Goal: Obtain resource: Download file/media

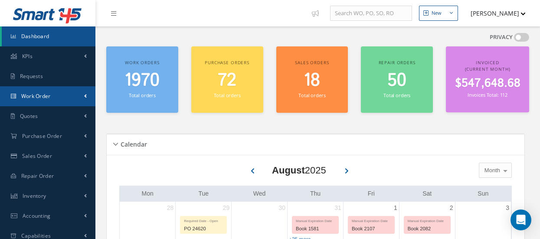
click at [44, 94] on span "Work Order" at bounding box center [35, 95] width 29 height 7
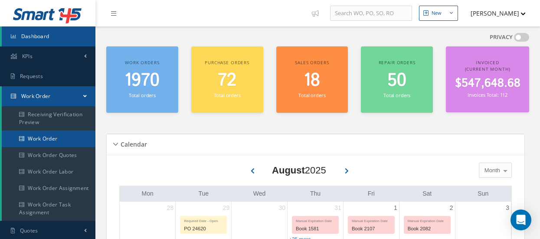
click at [43, 139] on link "Work Order" at bounding box center [49, 138] width 94 height 16
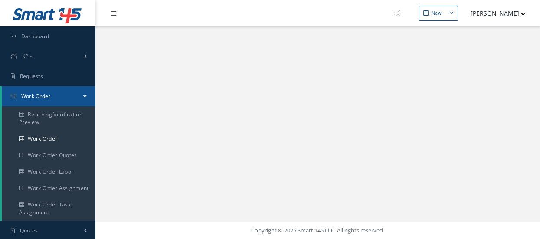
select select "25"
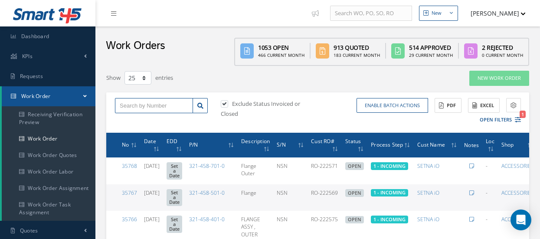
click at [133, 107] on input "text" at bounding box center [154, 106] width 78 height 16
click at [228, 103] on label at bounding box center [229, 104] width 2 height 8
click at [226, 103] on input "checkbox" at bounding box center [224, 104] width 6 height 6
checkbox input "false"
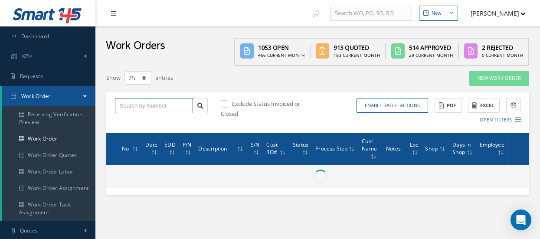
click at [180, 102] on input "text" at bounding box center [154, 106] width 78 height 16
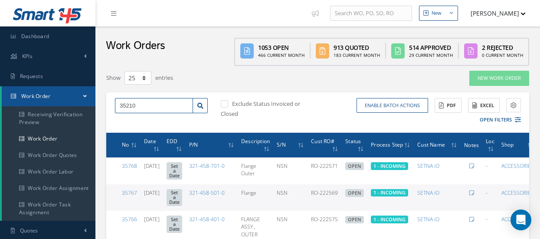
type input "35210"
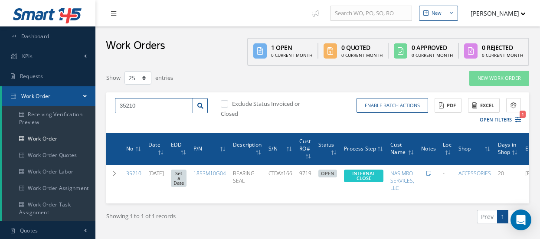
scroll to position [0, 48]
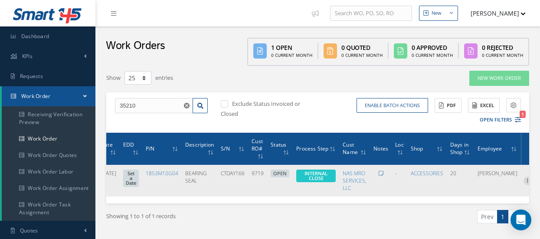
click at [523, 179] on icon at bounding box center [527, 179] width 9 height 7
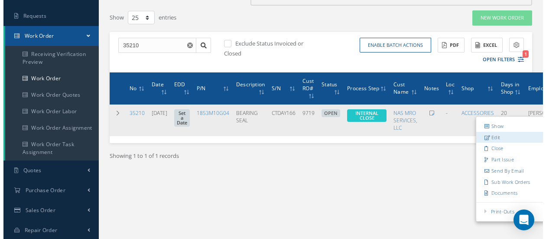
scroll to position [87, 0]
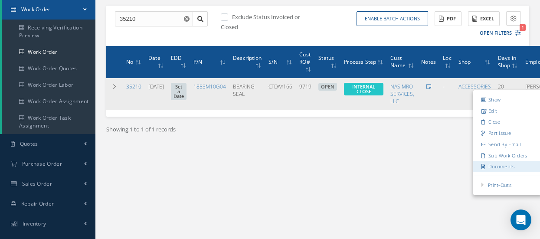
click at [508, 166] on link "Documents" at bounding box center [507, 166] width 68 height 11
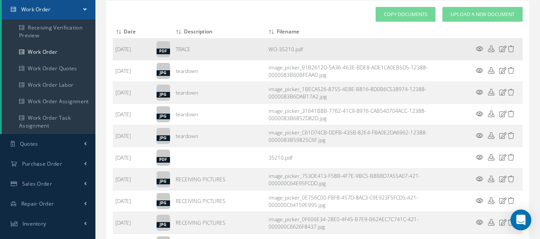
click at [286, 49] on link "WO-35210.pdf" at bounding box center [285, 49] width 35 height 7
click at [480, 49] on icon at bounding box center [478, 49] width 7 height 7
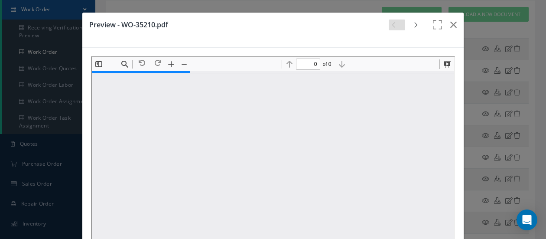
type input "1"
